Goal: Find contact information: Find contact information

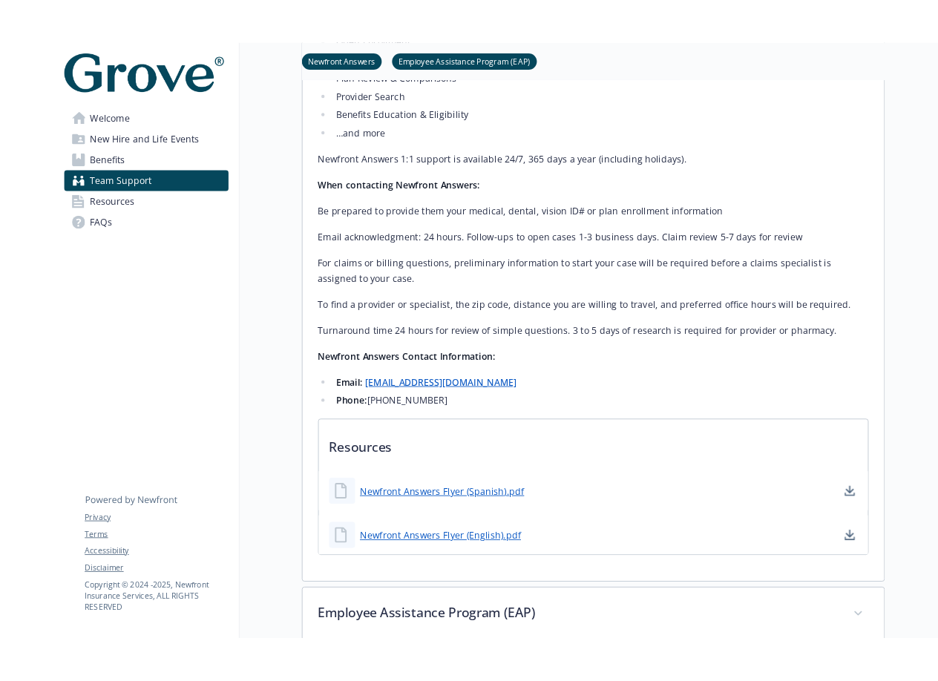
scroll to position [635, 0]
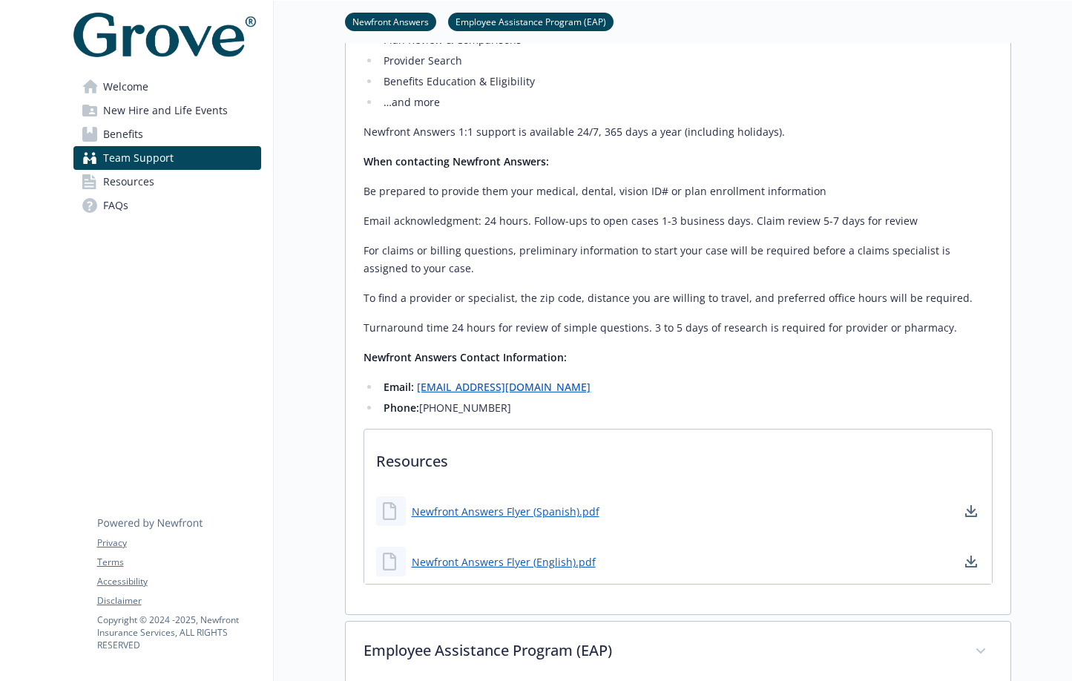
click at [591, 377] on div "Your dedicated benefits help desk! Newfront Answers assists you with all your b…" at bounding box center [678, 188] width 629 height 457
drag, startPoint x: 529, startPoint y: 389, endPoint x: 418, endPoint y: 384, distance: 110.7
click at [416, 388] on li "Email: [EMAIL_ADDRESS][DOMAIN_NAME]" at bounding box center [686, 387] width 613 height 18
copy link "[EMAIL_ADDRESS][DOMAIN_NAME]"
